Goal: Navigation & Orientation: Find specific page/section

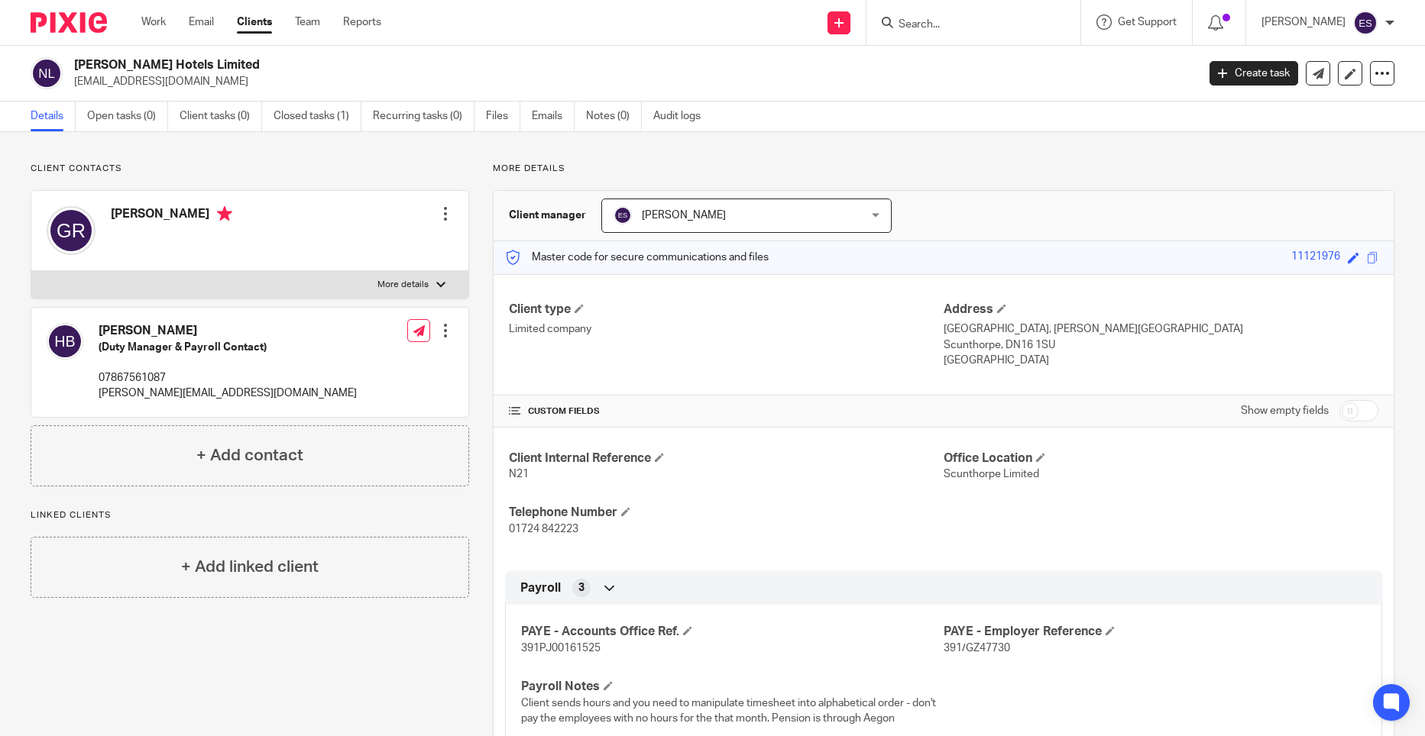
click at [486, 73] on h2 "[PERSON_NAME] Hotels Limited" at bounding box center [519, 65] width 890 height 16
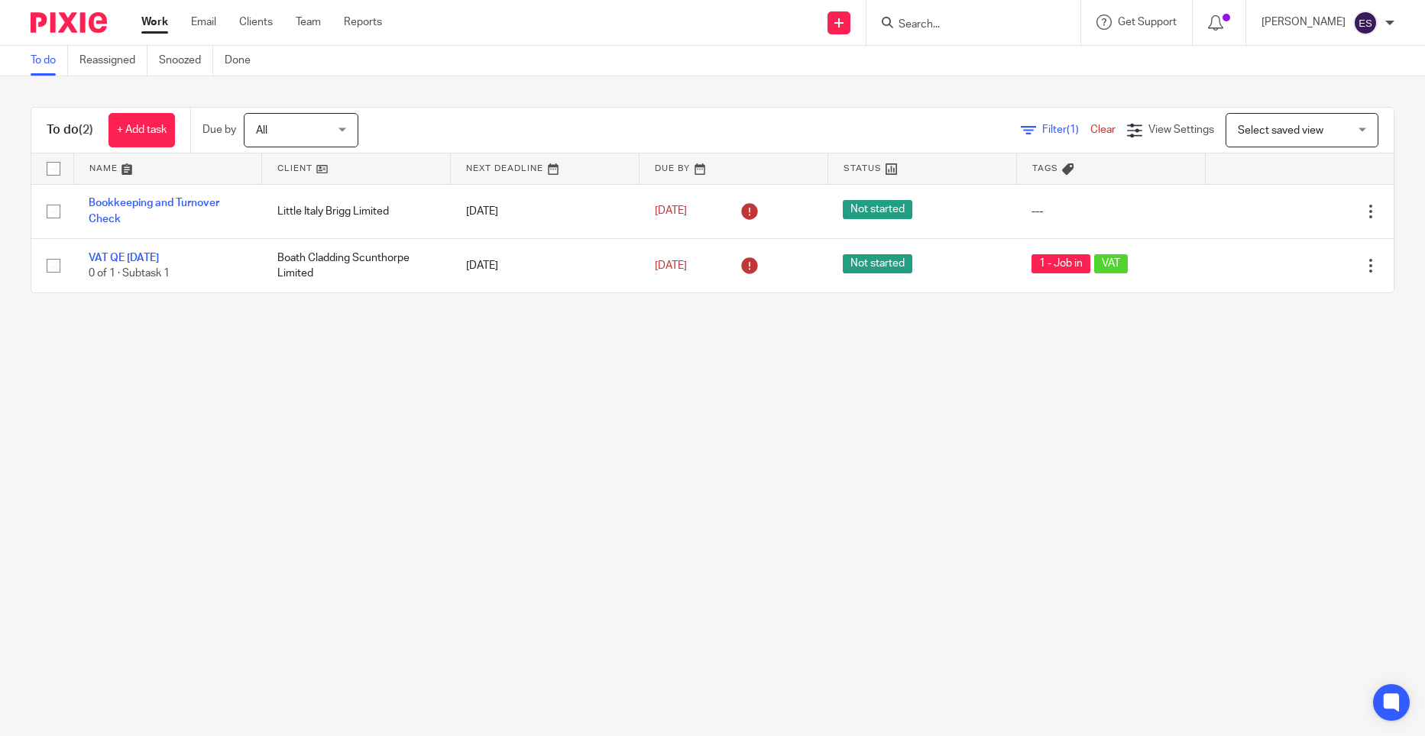
click at [1211, 27] on div at bounding box center [1218, 22] width 53 height 45
click at [1230, 19] on span at bounding box center [1226, 18] width 8 height 8
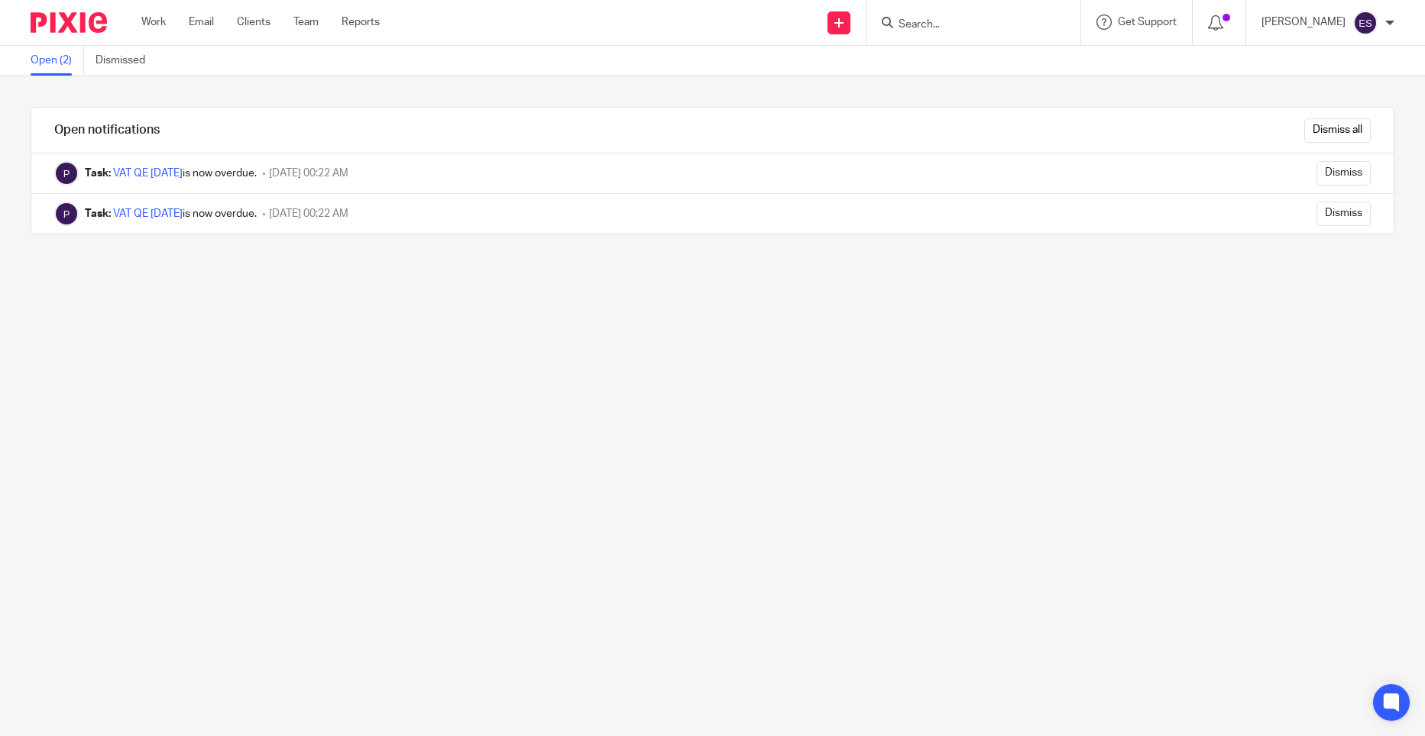
click at [140, 21] on div "Work Email Clients Team Reports Work Email Clients Team Reports Settings" at bounding box center [264, 22] width 277 height 45
click at [155, 18] on link "Work" at bounding box center [153, 22] width 24 height 15
